Goal: Communication & Community: Participate in discussion

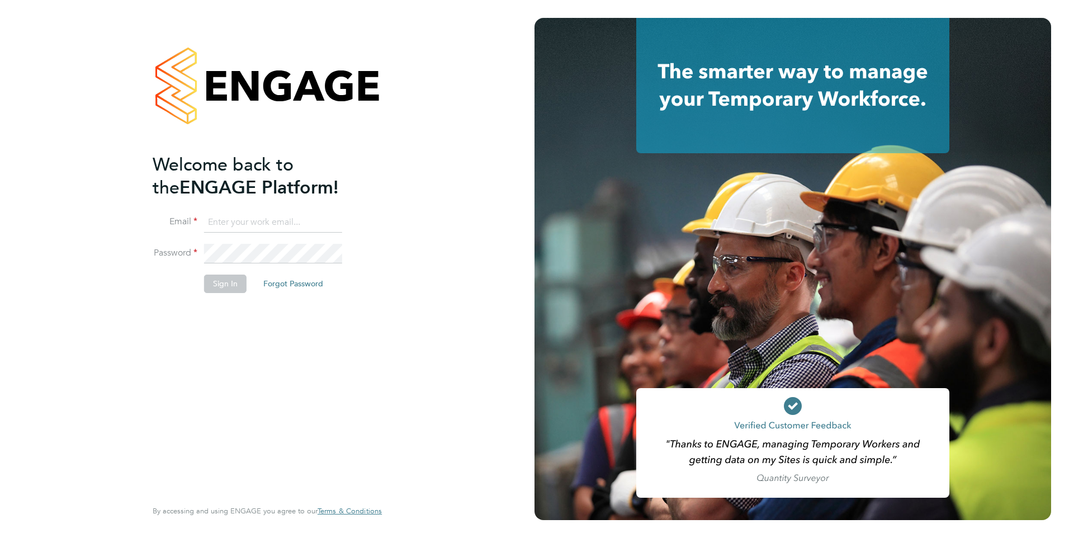
type input "[EMAIL_ADDRESS][DOMAIN_NAME]"
click at [227, 284] on button "Sign In" at bounding box center [225, 283] width 42 height 18
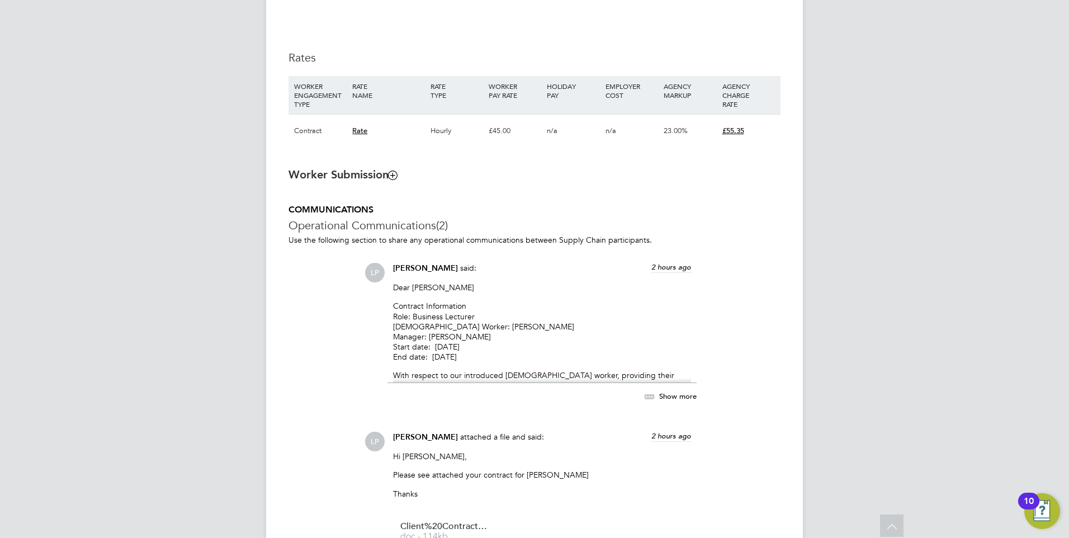
scroll to position [974, 0]
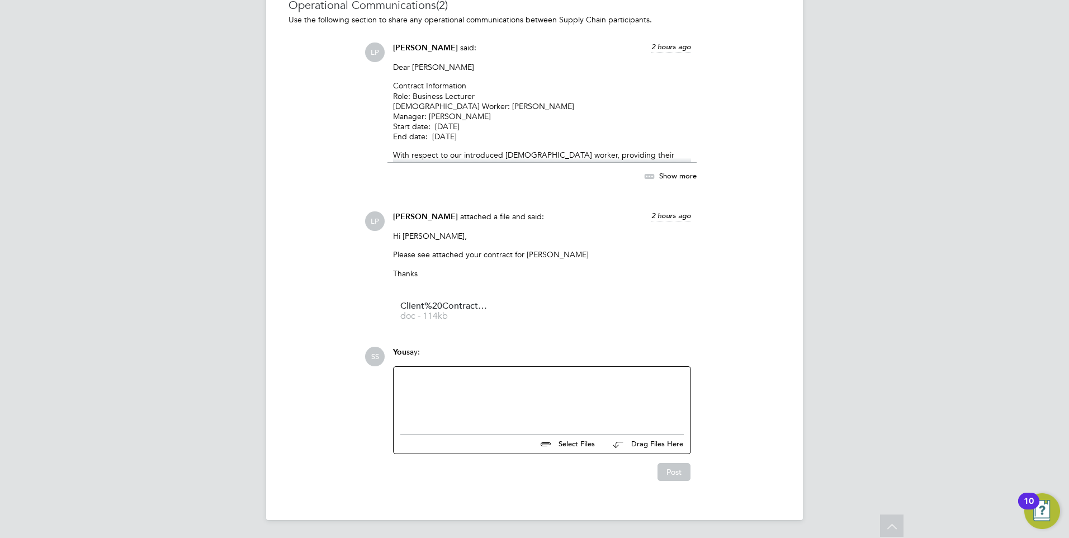
click at [432, 384] on div at bounding box center [541, 397] width 283 height 48
click at [487, 375] on div "Can we speed to onbaording pelase, we would like Joelle to start tomorrow if po…" at bounding box center [541, 397] width 283 height 48
click at [676, 475] on button "Post" at bounding box center [673, 472] width 33 height 18
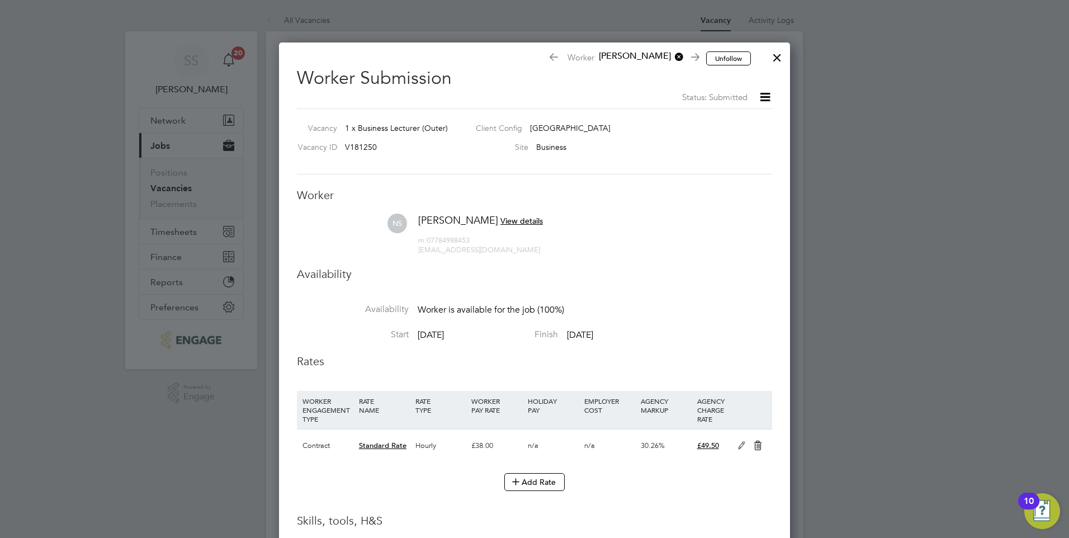
click at [777, 54] on div at bounding box center [777, 55] width 20 height 20
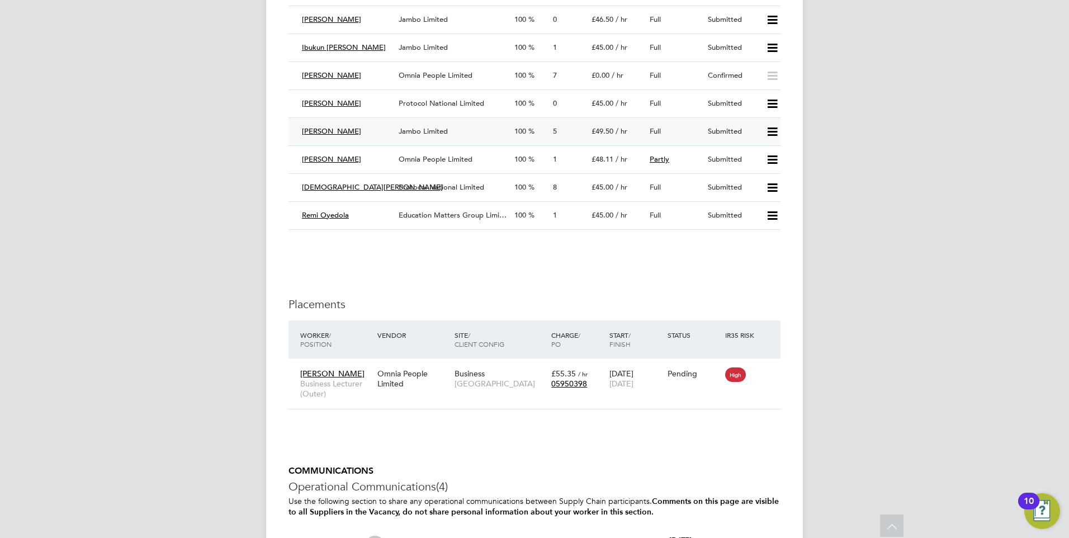
click at [612, 143] on div "Nasira Sikander Jambo Limited 100 5 £49.50 / hr Full Submitted" at bounding box center [534, 131] width 492 height 28
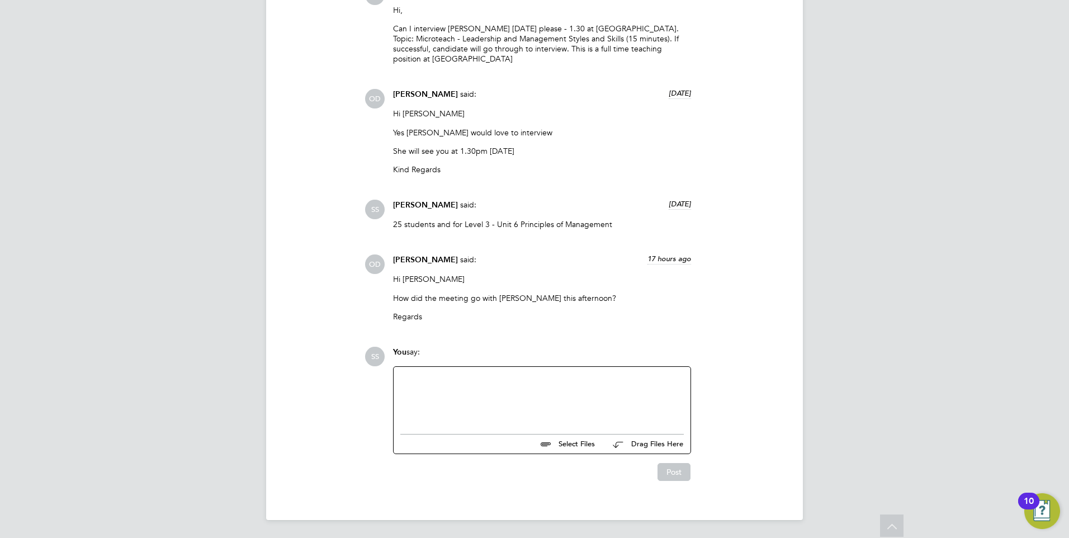
click at [426, 410] on div at bounding box center [541, 397] width 283 height 48
click at [669, 466] on button "Post" at bounding box center [673, 472] width 33 height 18
